Goal: Task Accomplishment & Management: Manage account settings

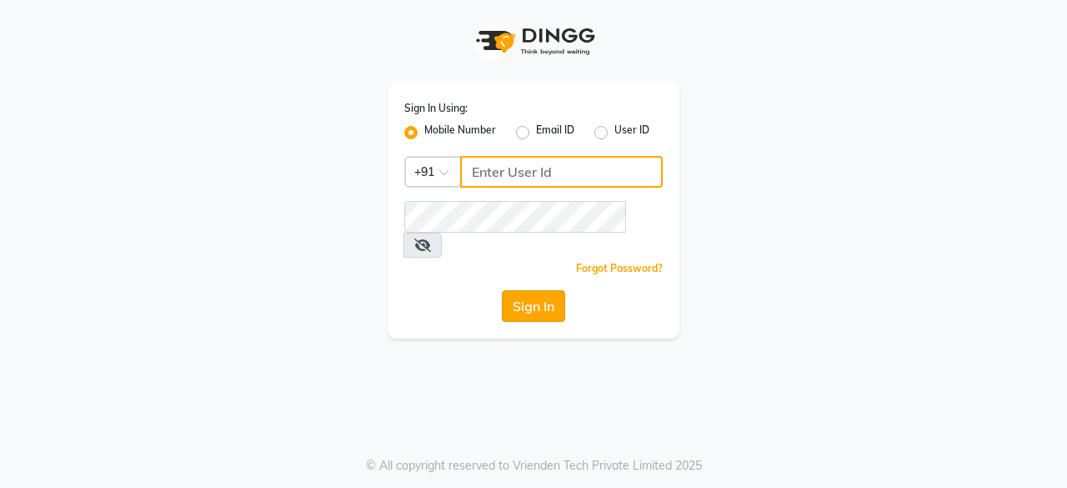
type input "7200585991"
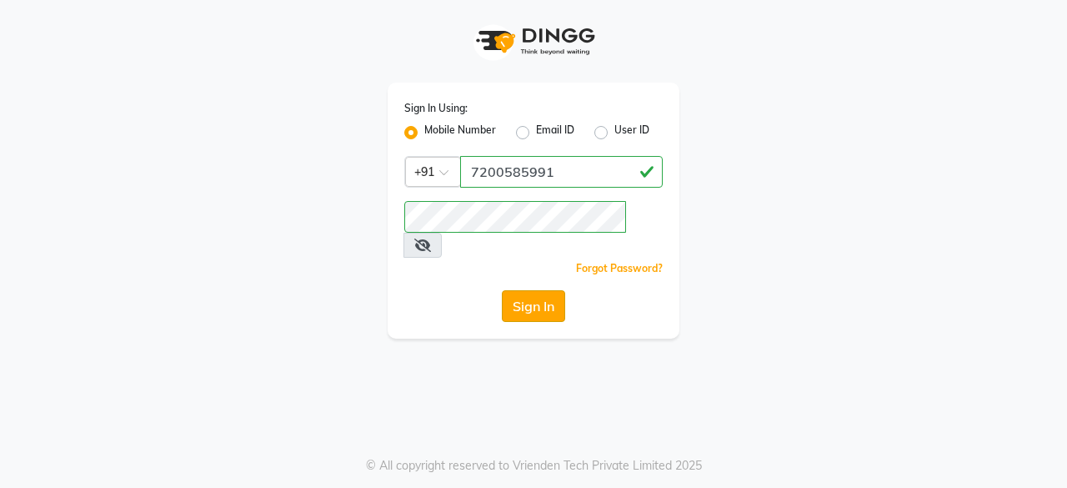
click at [541, 290] on button "Sign In" at bounding box center [533, 306] width 63 height 32
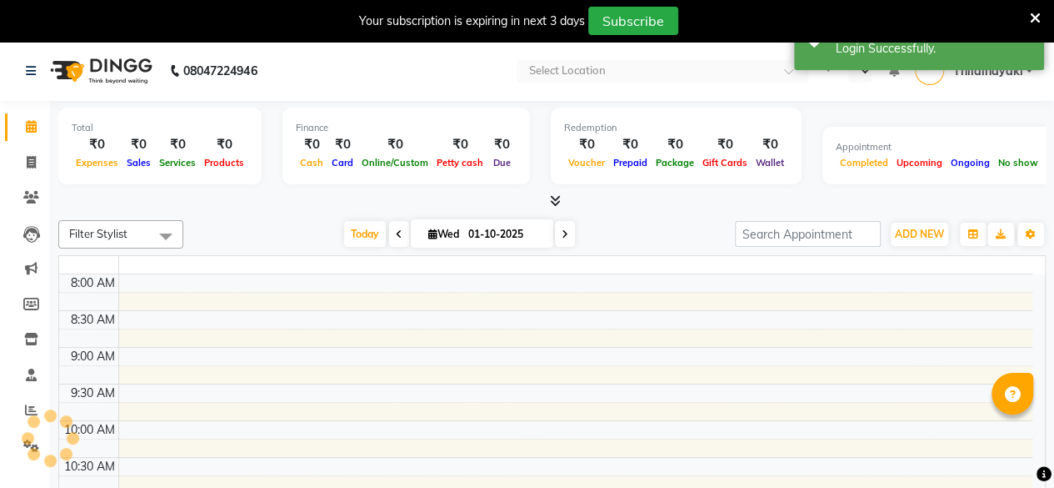
select select "en"
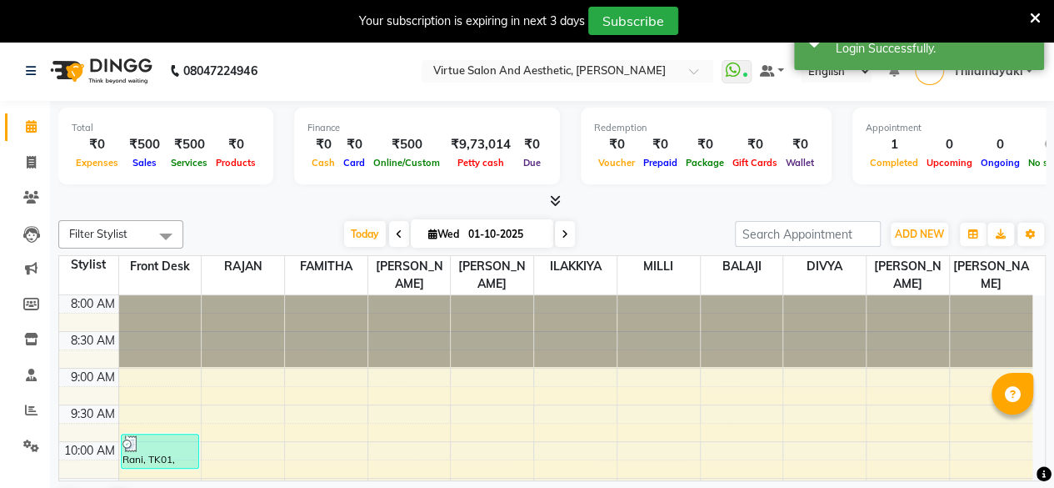
click at [1043, 14] on div "Your subscription is expiring in next 3 days Subscribe" at bounding box center [527, 21] width 1054 height 42
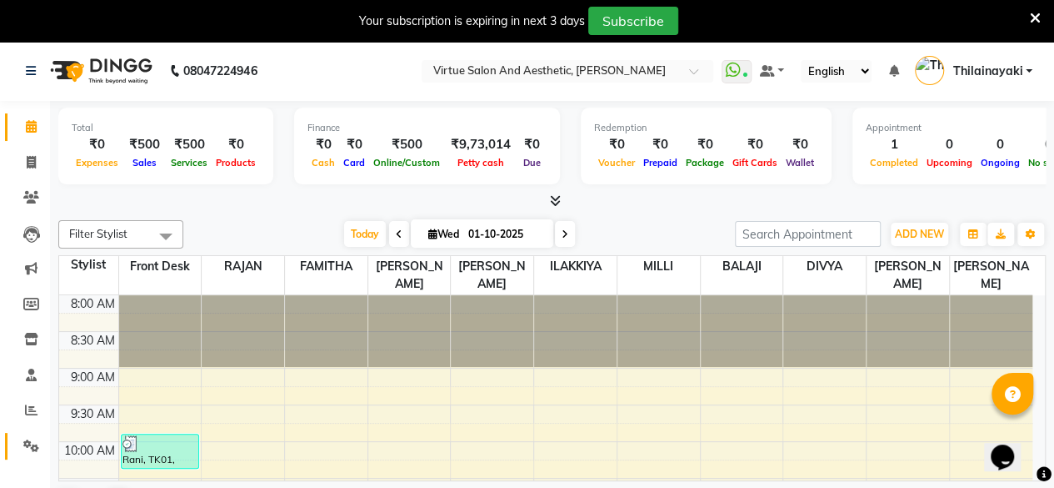
click at [35, 434] on link "Settings" at bounding box center [25, 447] width 40 height 28
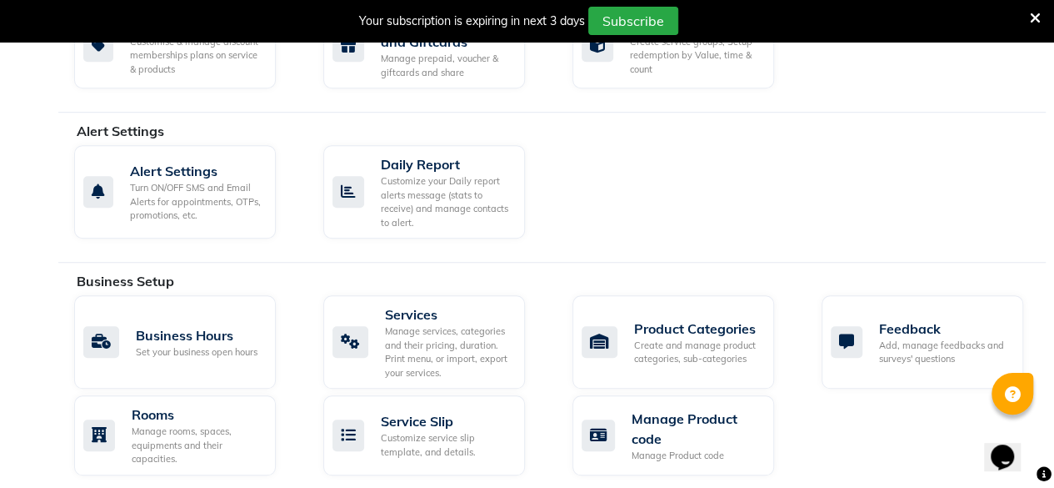
scroll to position [446, 0]
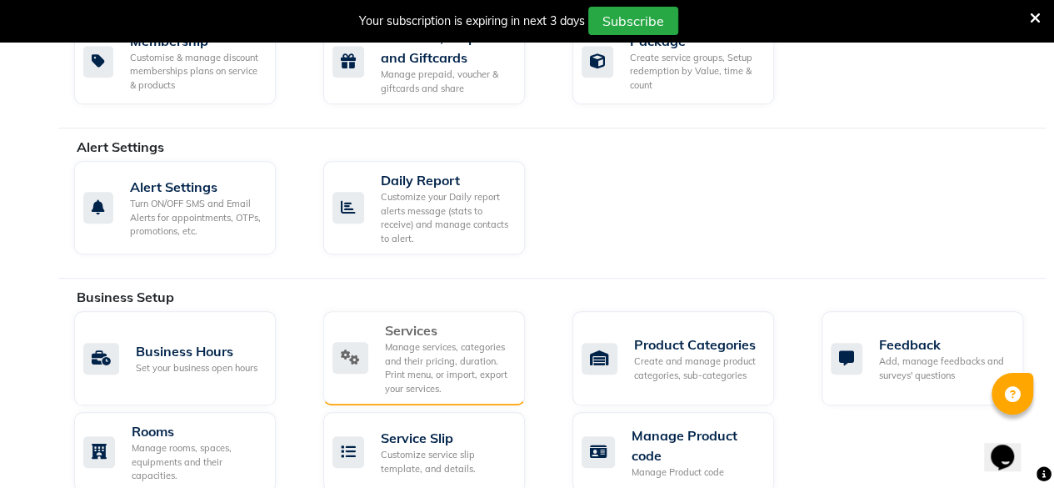
click at [418, 364] on div "Manage services, categories and their pricing, duration. Print menu, or import,…" at bounding box center [448, 367] width 127 height 55
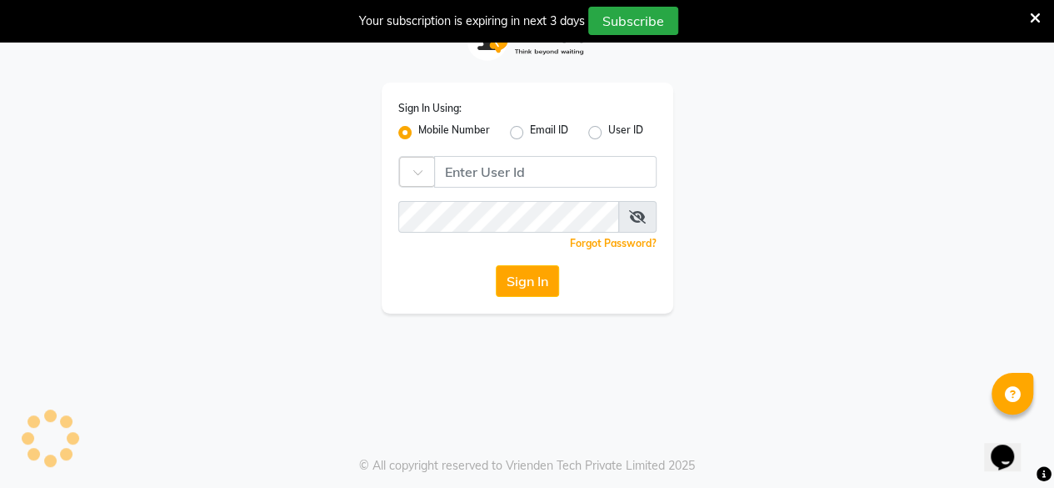
scroll to position [41, 0]
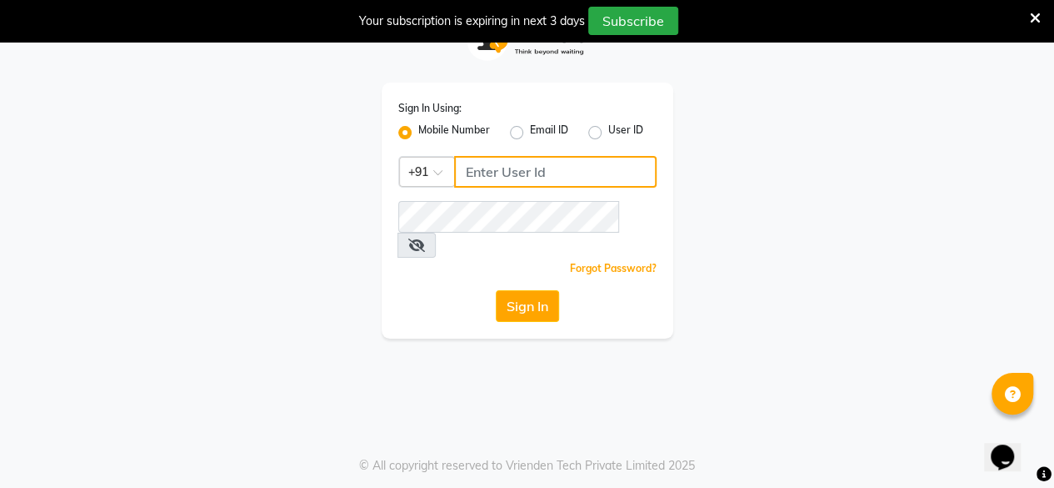
type input "7200585991"
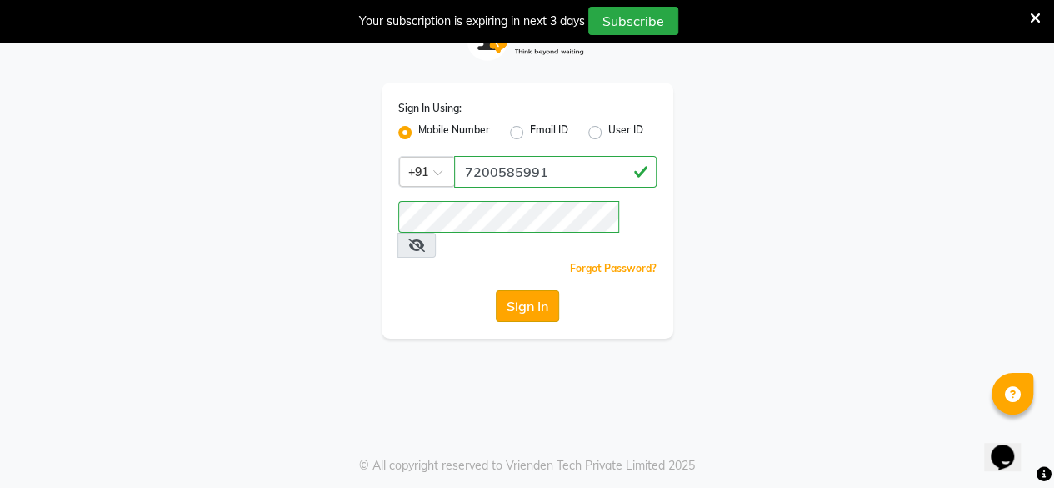
click at [542, 290] on button "Sign In" at bounding box center [527, 306] width 63 height 32
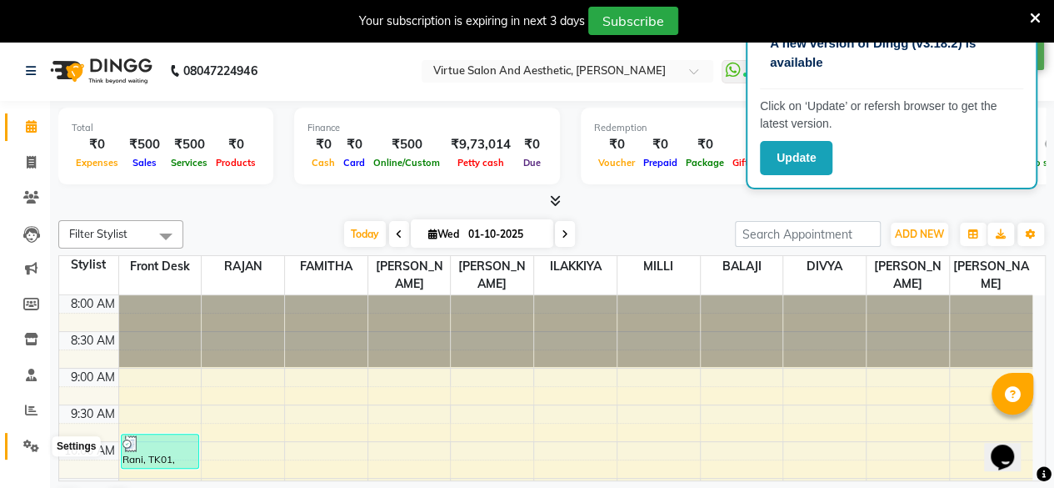
click at [28, 443] on icon at bounding box center [31, 445] width 16 height 13
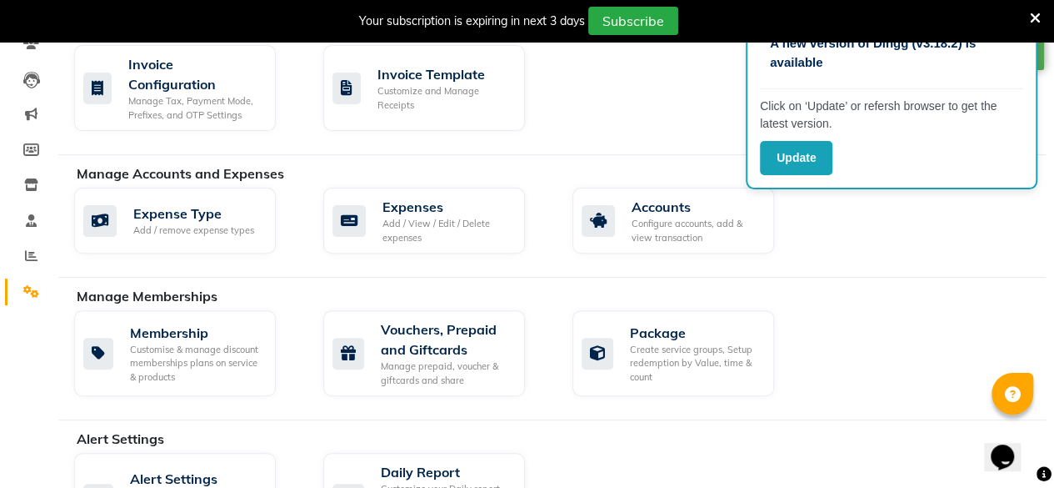
scroll to position [213, 0]
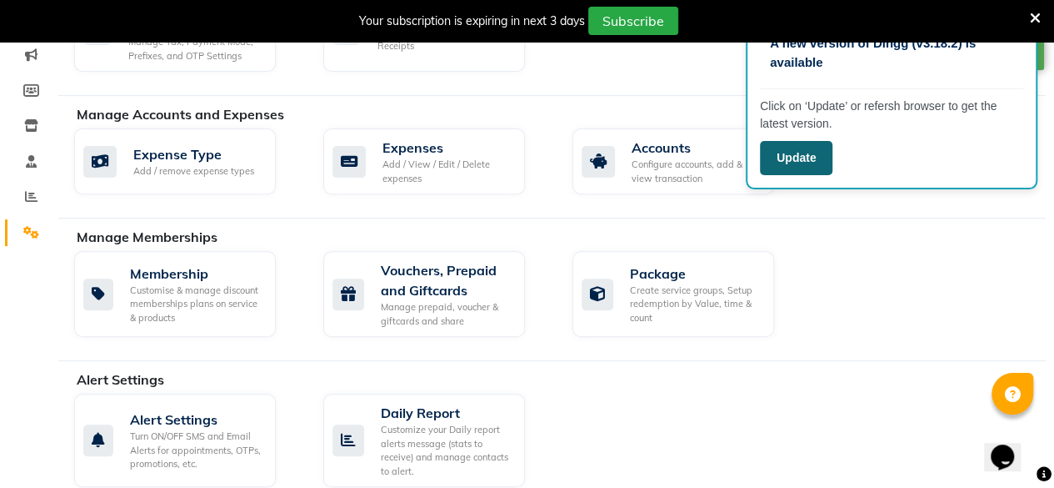
click at [800, 152] on button "Update" at bounding box center [796, 158] width 73 height 34
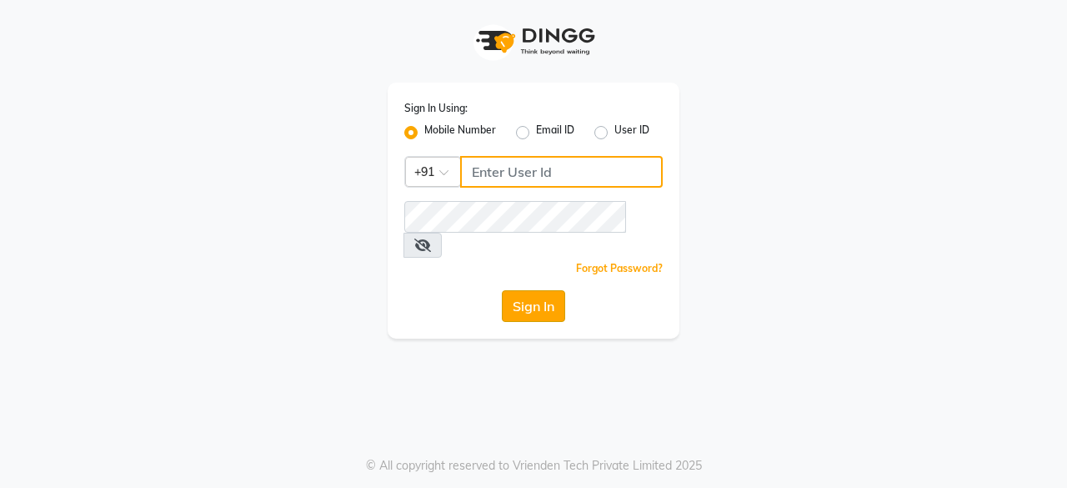
type input "7200585991"
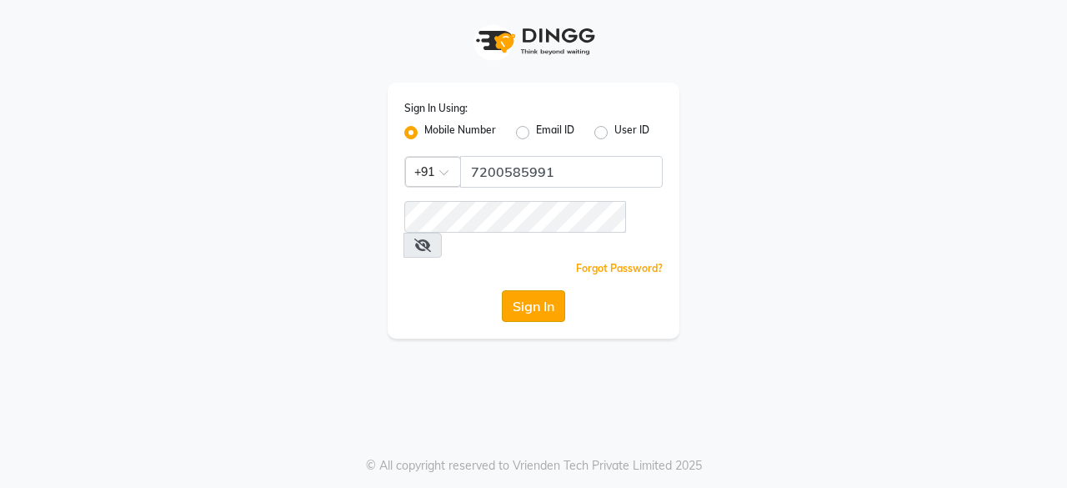
click at [529, 290] on button "Sign In" at bounding box center [533, 306] width 63 height 32
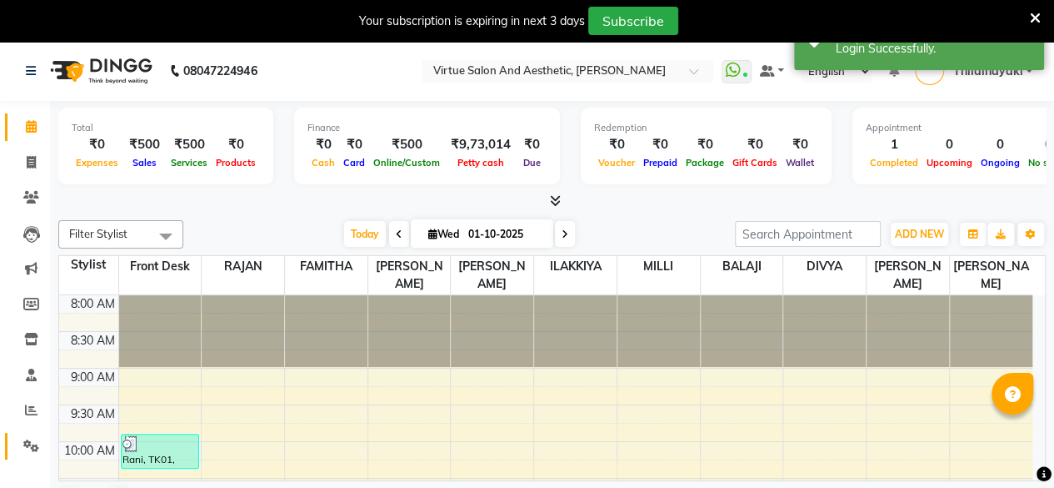
click at [15, 451] on link "Settings" at bounding box center [25, 447] width 40 height 28
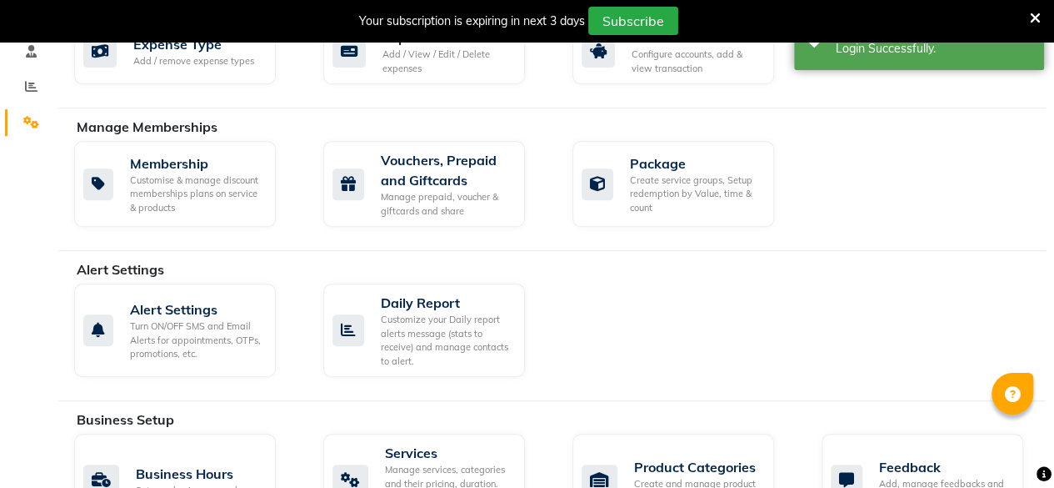
scroll to position [313, 0]
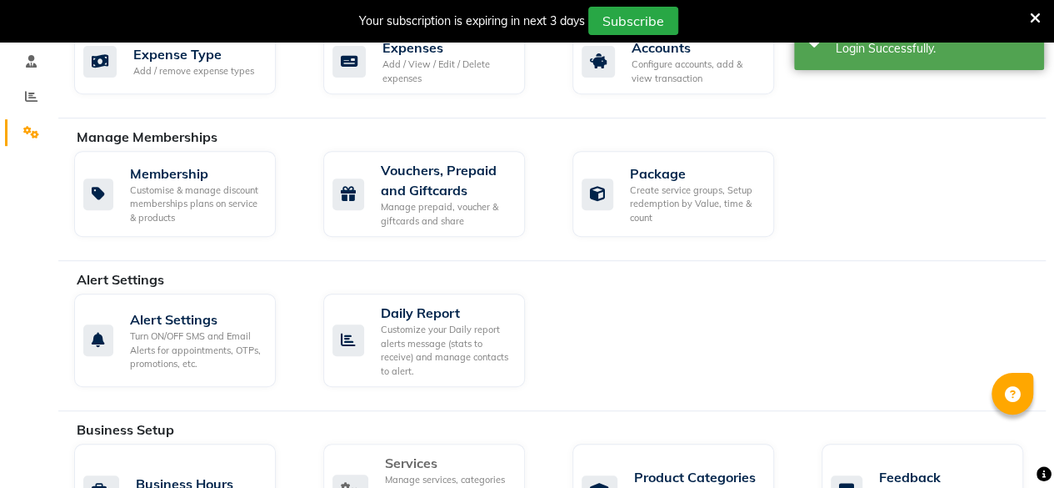
click at [432, 460] on div "Services" at bounding box center [448, 463] width 127 height 20
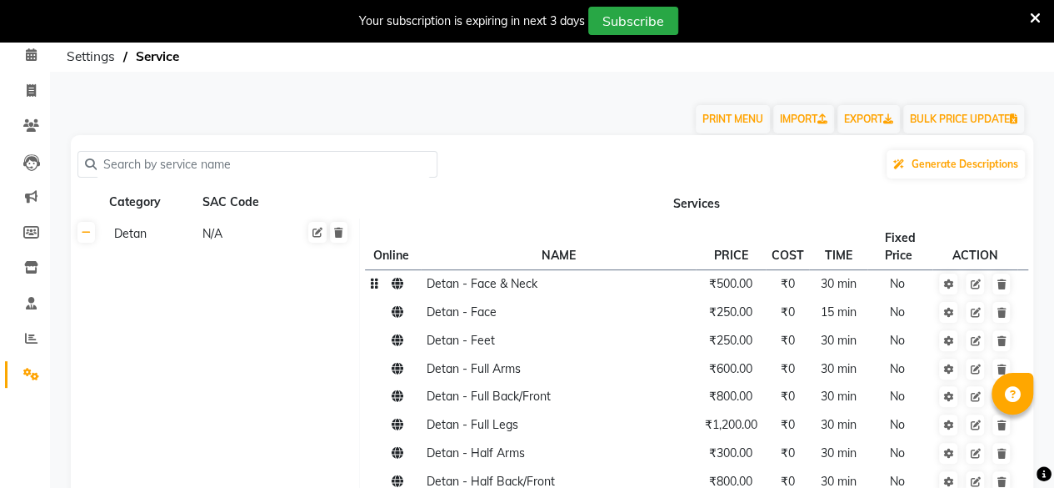
scroll to position [72, 0]
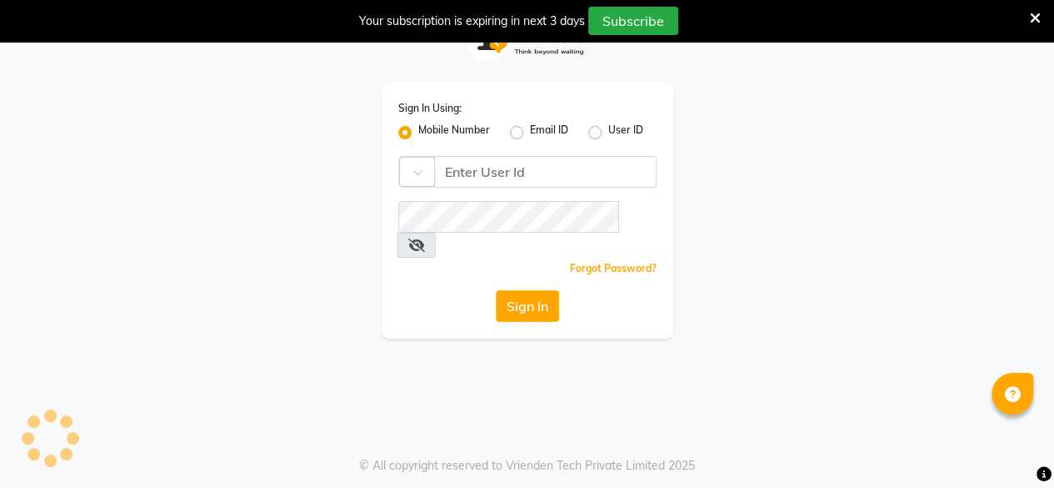
scroll to position [41, 0]
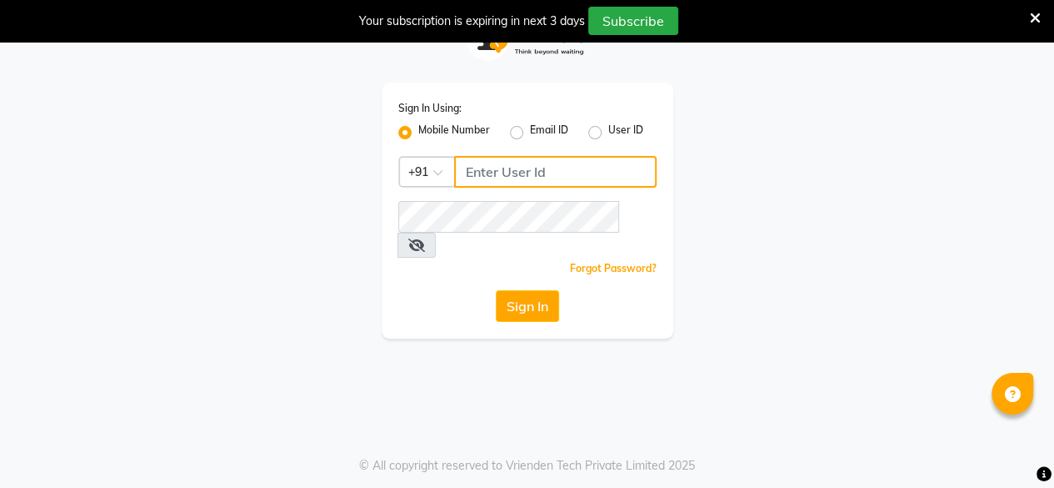
type input "7200585991"
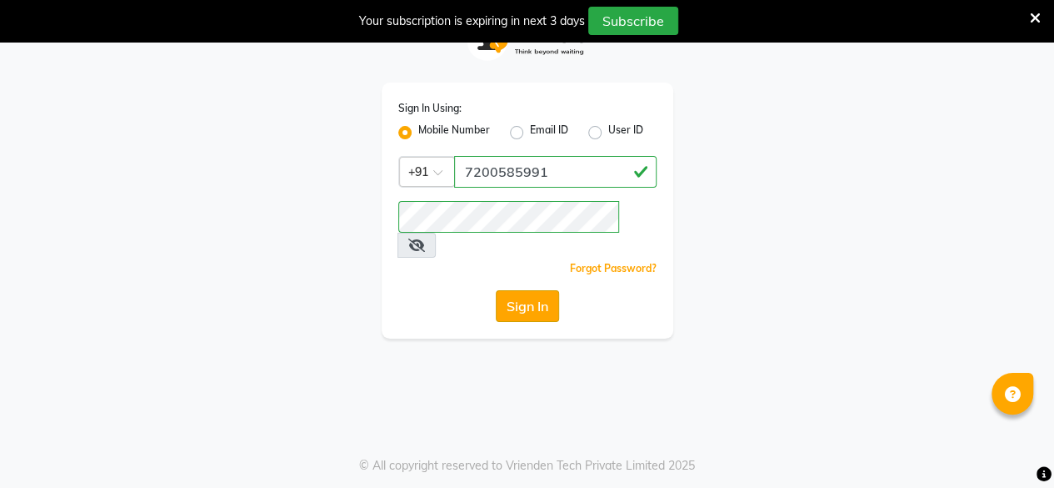
click at [523, 290] on button "Sign In" at bounding box center [527, 306] width 63 height 32
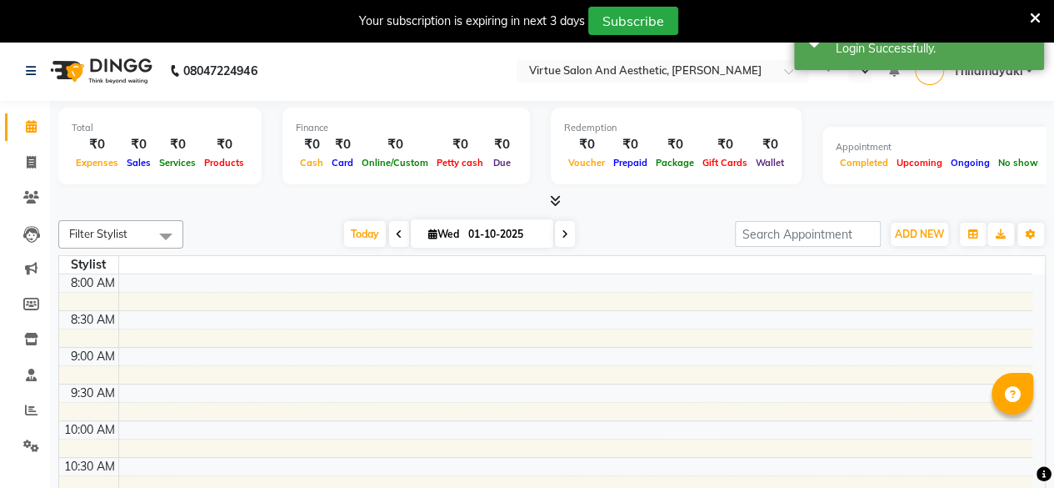
select select "en"
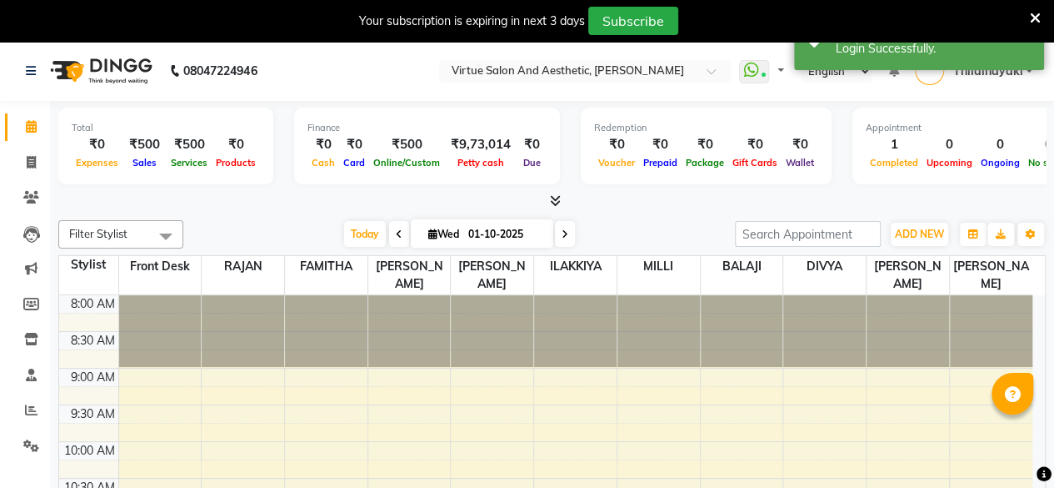
scroll to position [290, 0]
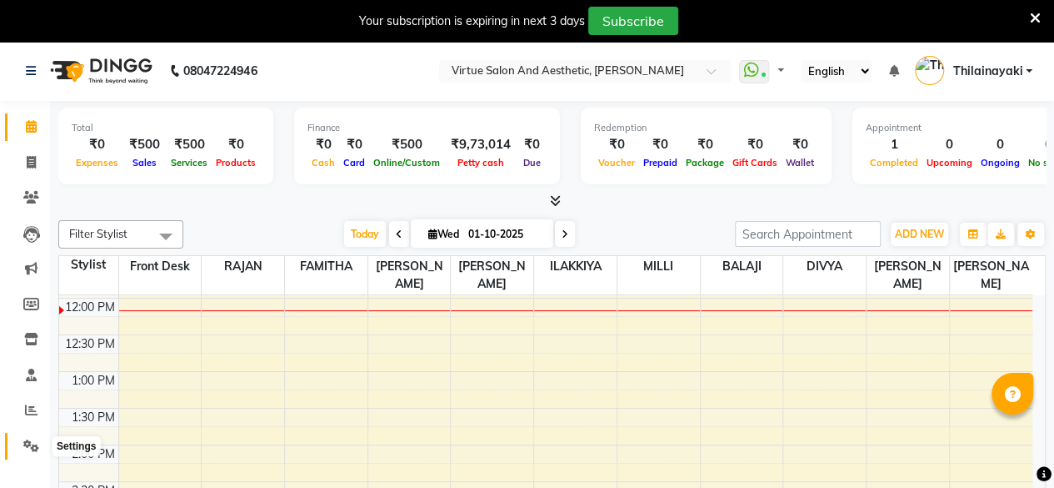
click at [26, 453] on span at bounding box center [31, 446] width 29 height 19
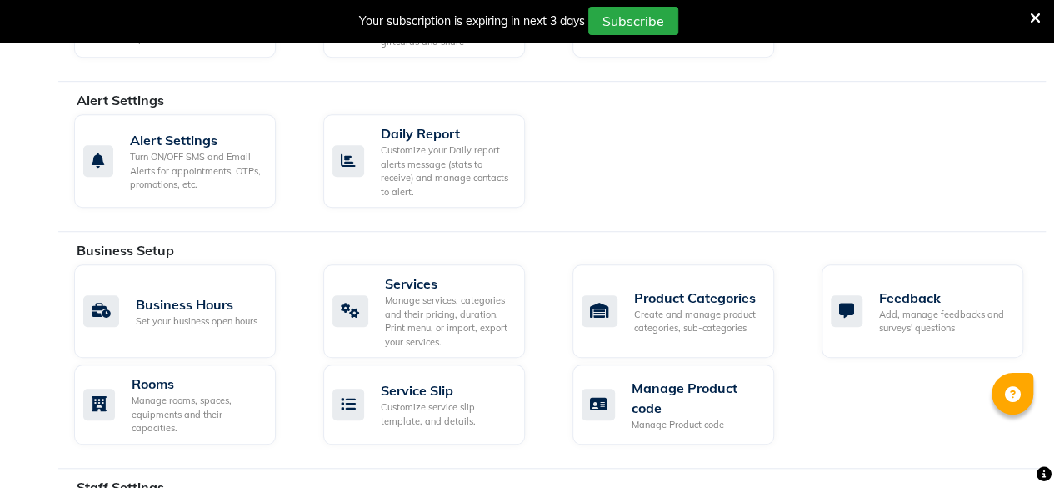
scroll to position [492, 0]
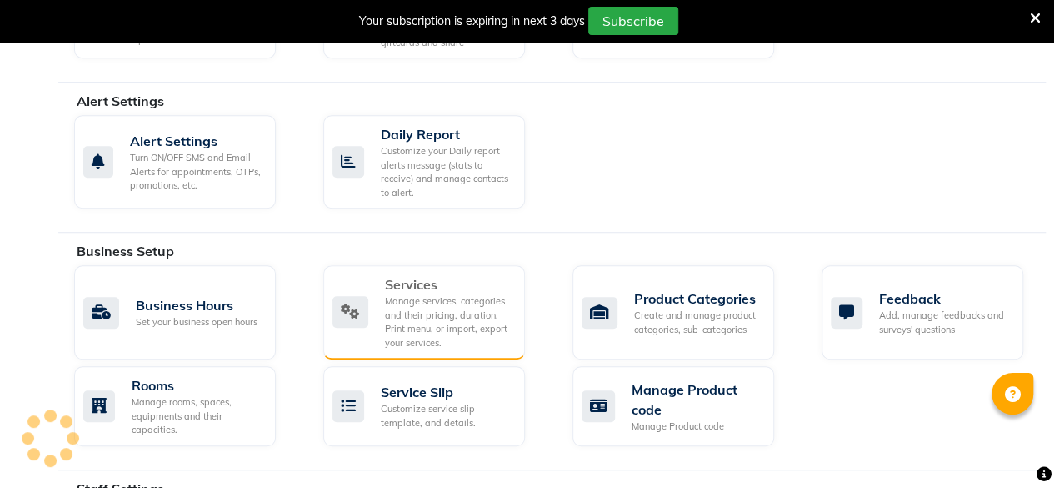
click at [425, 315] on div "Manage services, categories and their pricing, duration. Print menu, or import,…" at bounding box center [448, 321] width 127 height 55
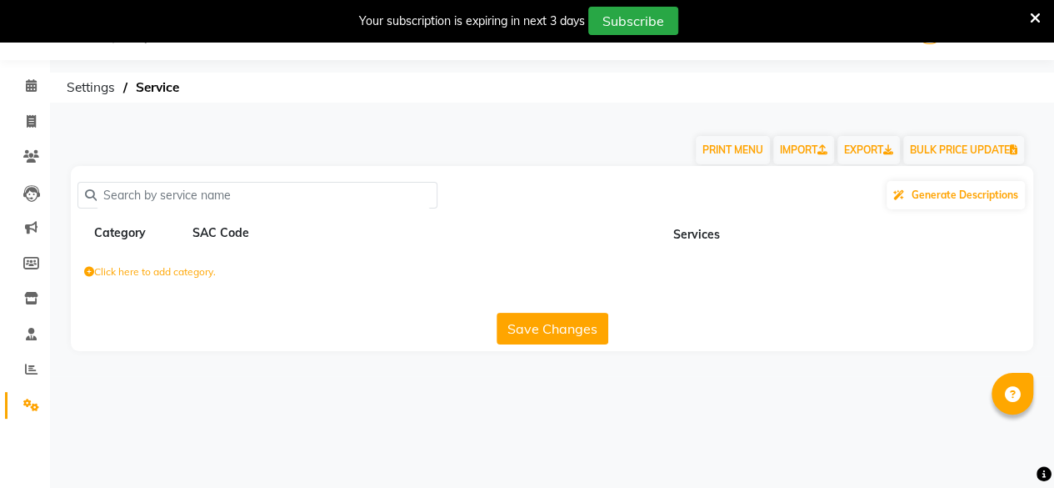
scroll to position [41, 0]
click at [425, 315] on div "Save Changes" at bounding box center [552, 325] width 949 height 38
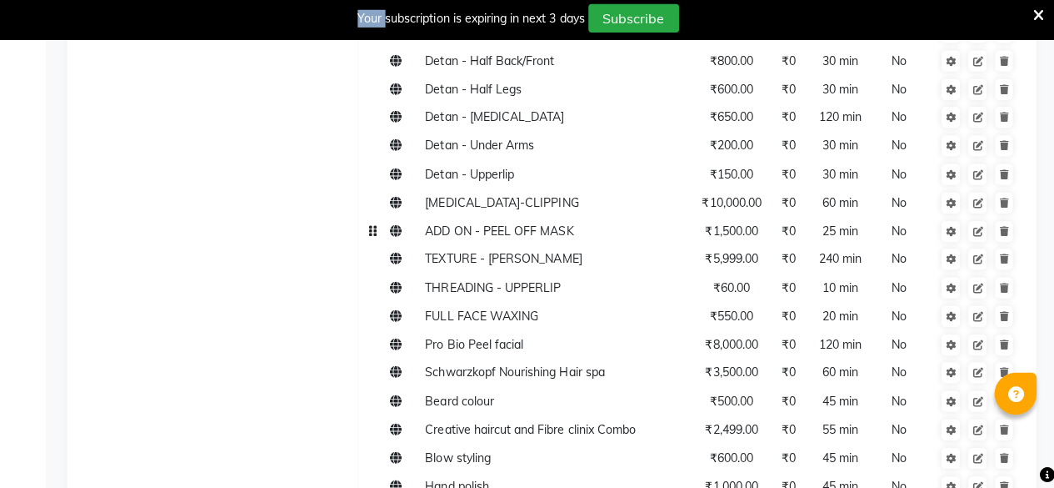
scroll to position [491, 0]
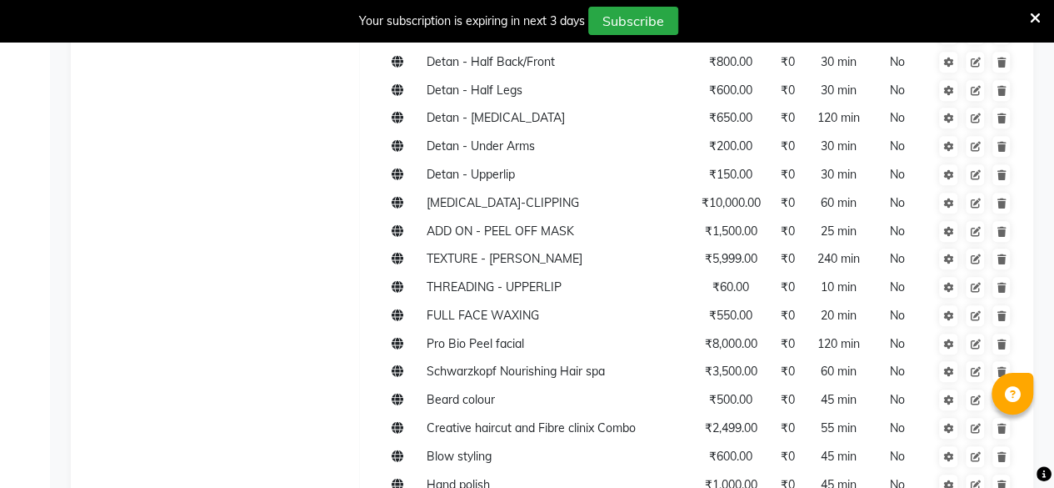
click at [1035, 19] on icon at bounding box center [1035, 18] width 11 height 15
